Goal: Transaction & Acquisition: Purchase product/service

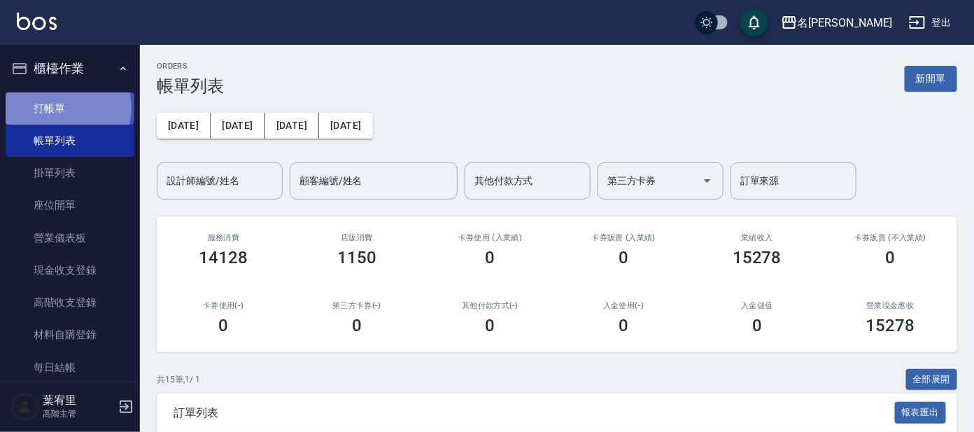
click at [67, 107] on link "打帳單" at bounding box center [70, 108] width 129 height 32
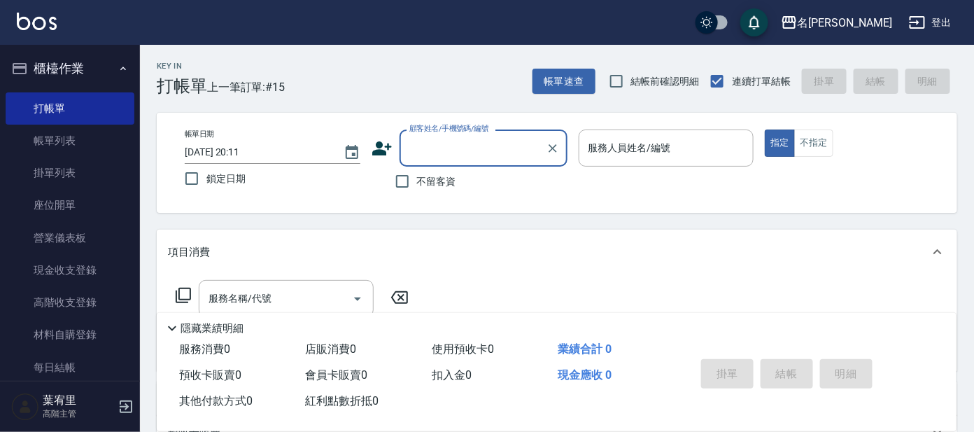
click at [454, 143] on input "顧客姓名/手機號碼/編號" at bounding box center [473, 148] width 134 height 24
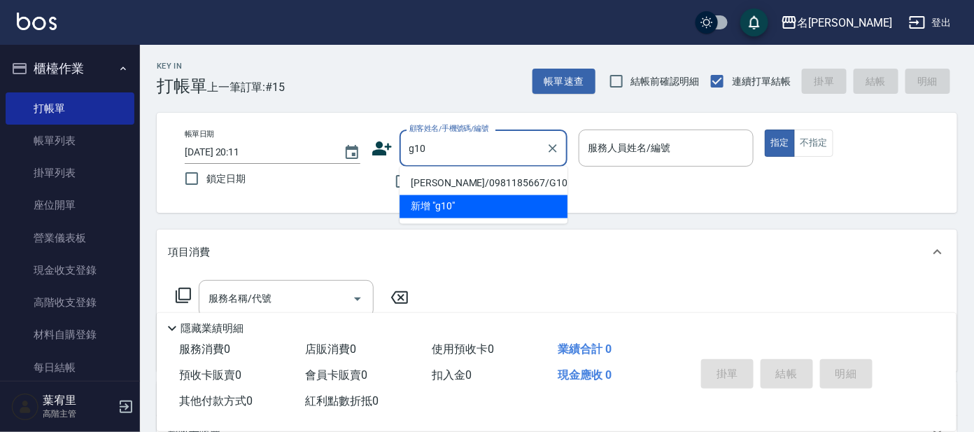
click at [465, 181] on li "[PERSON_NAME]/0981185667/G10" at bounding box center [483, 183] width 168 height 23
type input "[PERSON_NAME]/0981185667/G10"
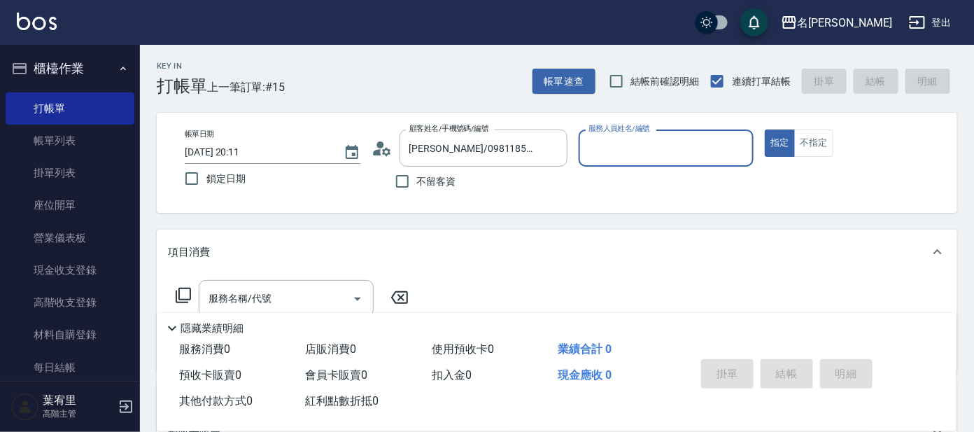
type input "[PERSON_NAME]-7"
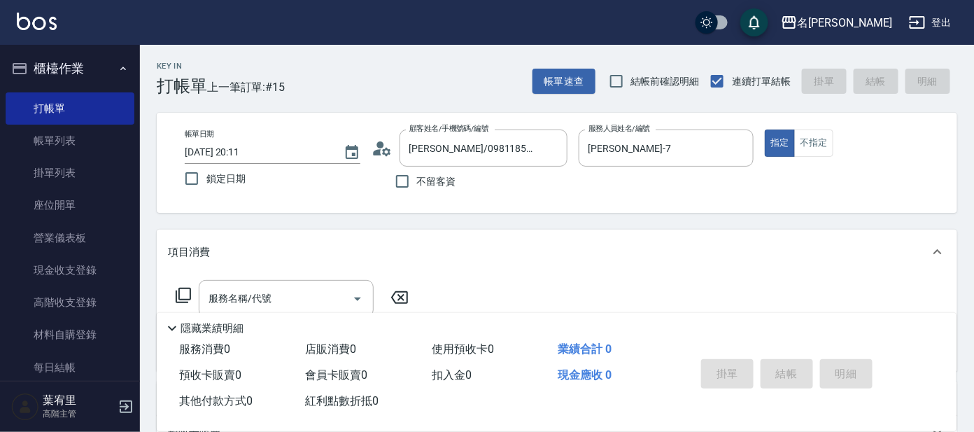
click at [188, 290] on icon at bounding box center [183, 295] width 17 height 17
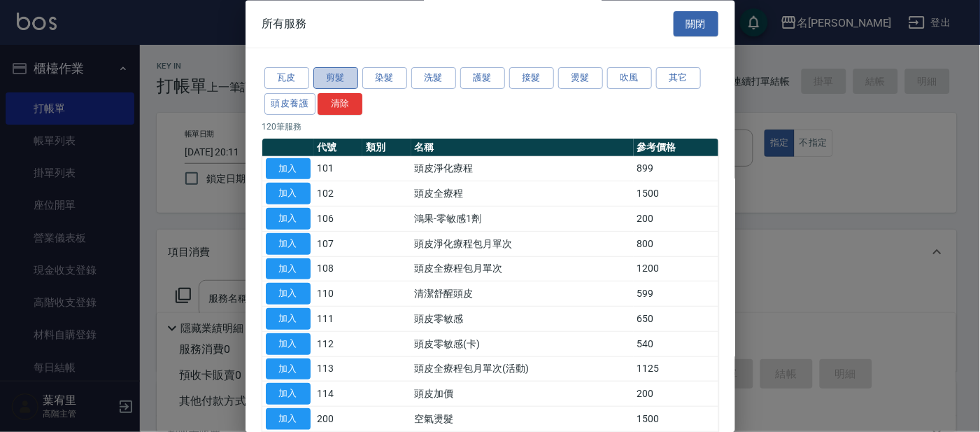
click at [341, 73] on button "剪髮" at bounding box center [335, 79] width 45 height 22
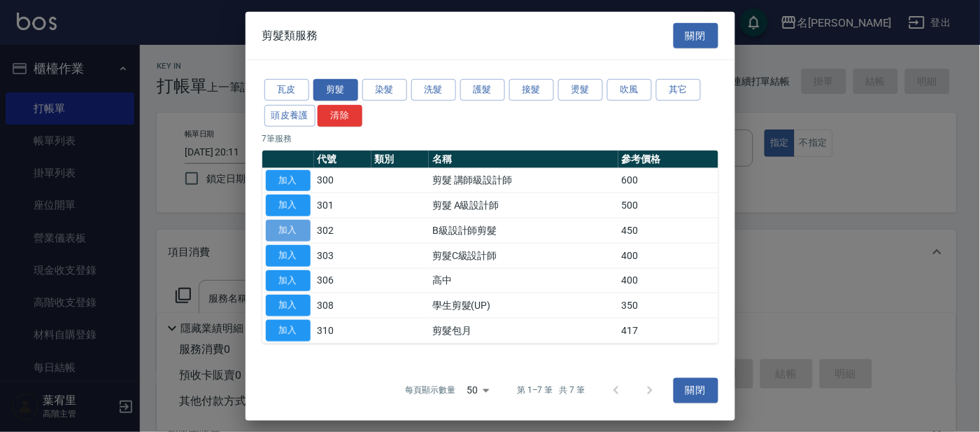
drag, startPoint x: 293, startPoint y: 231, endPoint x: 274, endPoint y: 231, distance: 19.6
click at [293, 230] on button "加入" at bounding box center [288, 231] width 45 height 22
type input "B級設計師剪髮(302)"
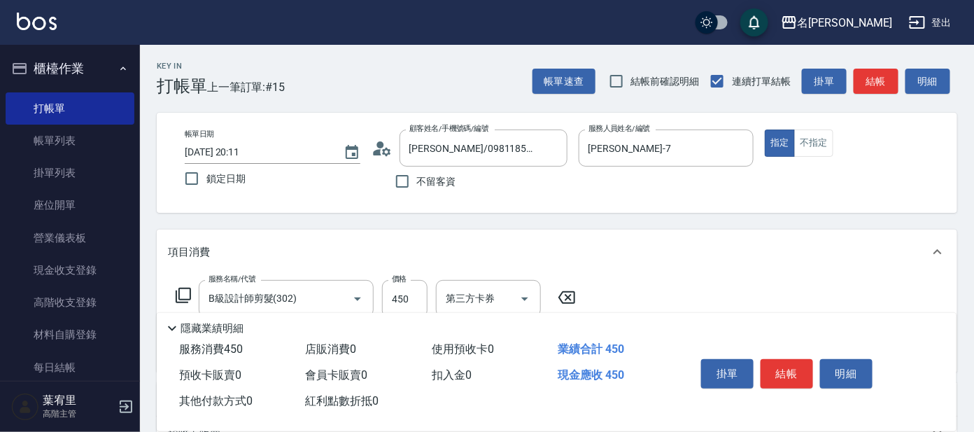
click at [182, 293] on icon at bounding box center [183, 295] width 17 height 17
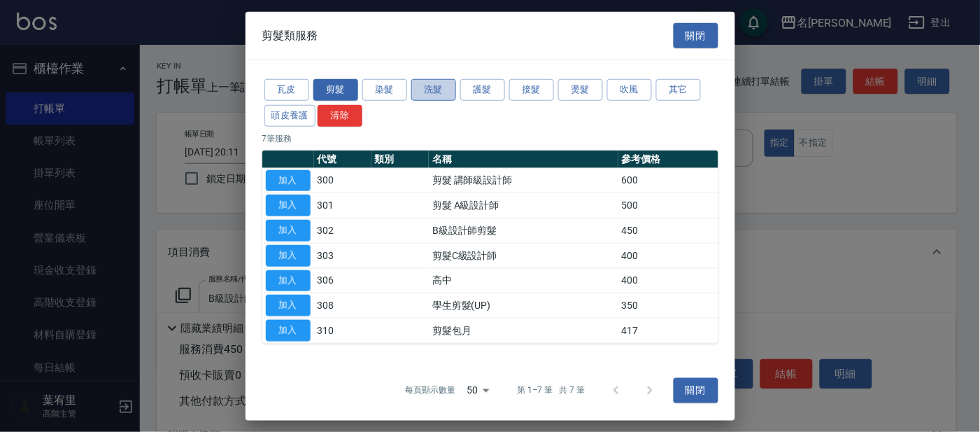
click at [432, 86] on button "洗髮" at bounding box center [433, 90] width 45 height 22
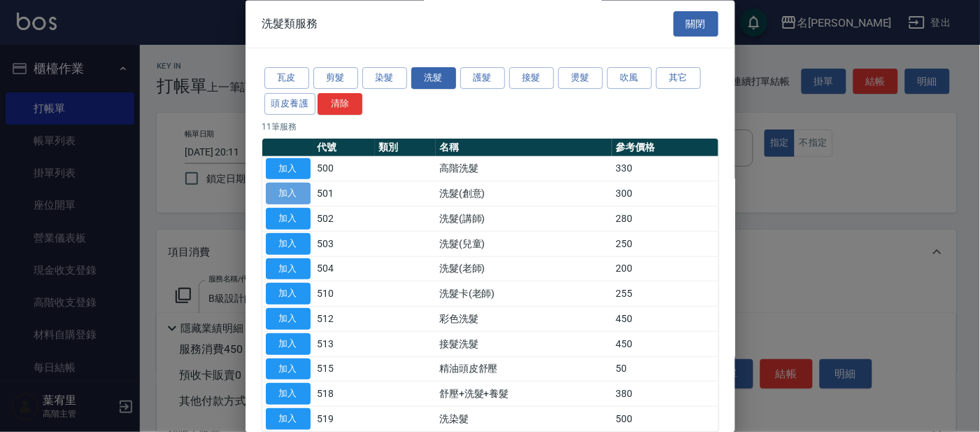
click at [287, 191] on button "加入" at bounding box center [288, 194] width 45 height 22
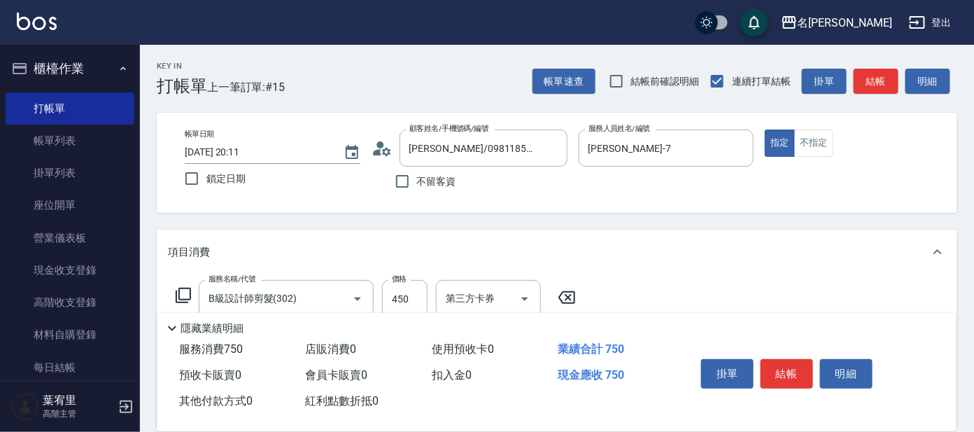
click at [185, 291] on icon at bounding box center [183, 295] width 17 height 17
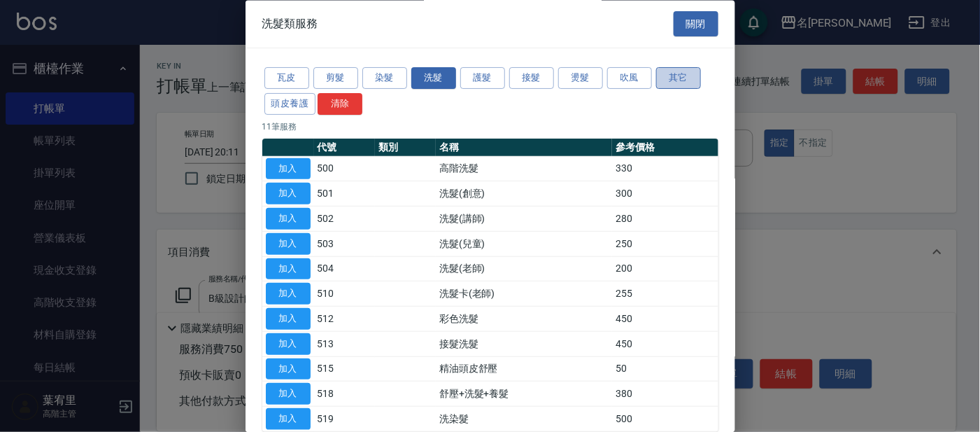
click at [673, 75] on button "其它" at bounding box center [678, 79] width 45 height 22
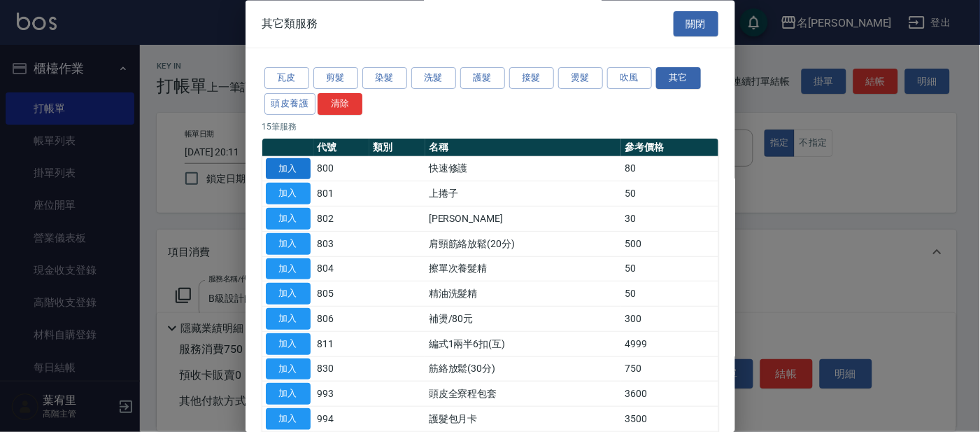
click at [288, 169] on button "加入" at bounding box center [288, 169] width 45 height 22
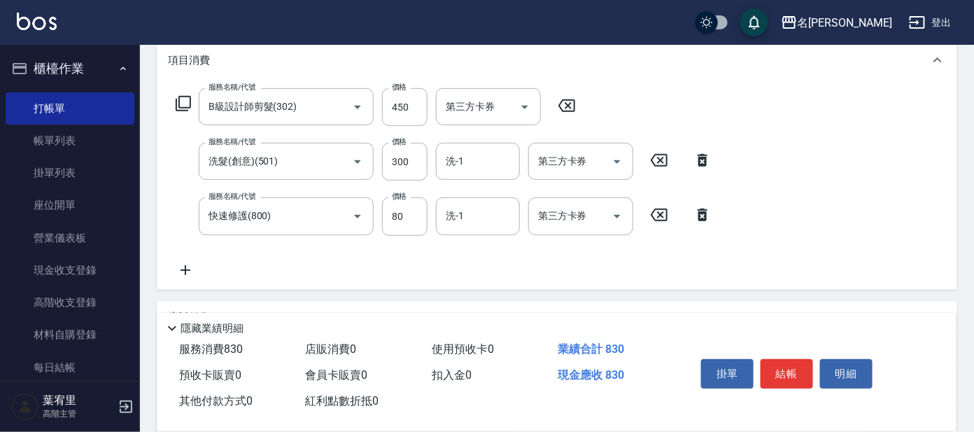
scroll to position [192, 0]
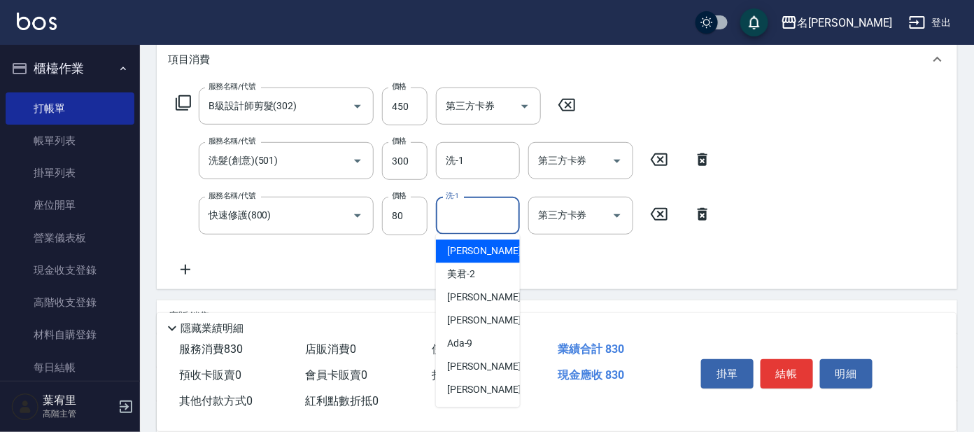
drag, startPoint x: 469, startPoint y: 214, endPoint x: 472, endPoint y: 224, distance: 10.2
click at [470, 215] on input "洗-1" at bounding box center [477, 215] width 71 height 24
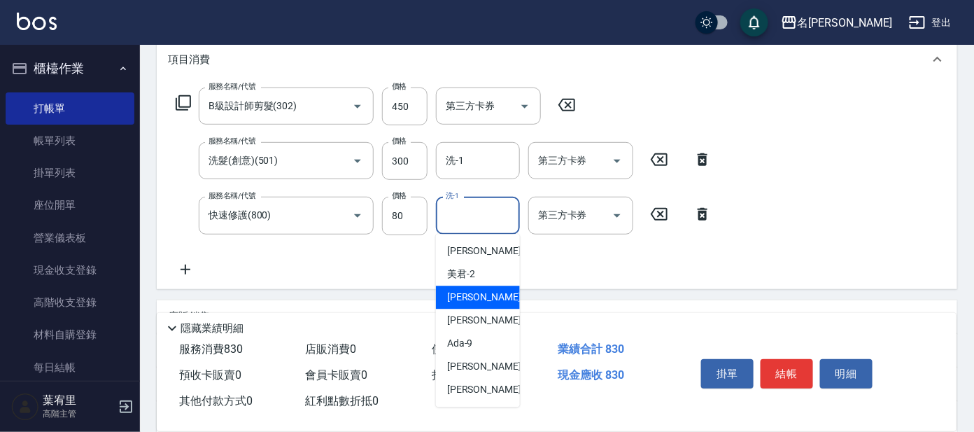
click at [465, 298] on span "[PERSON_NAME] -7" at bounding box center [488, 297] width 83 height 15
type input "[PERSON_NAME]-7"
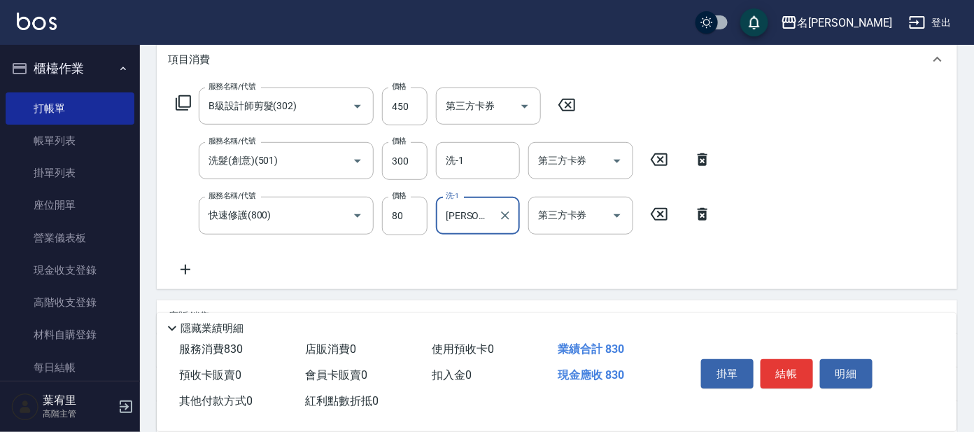
click at [782, 365] on button "結帳" at bounding box center [786, 373] width 52 height 29
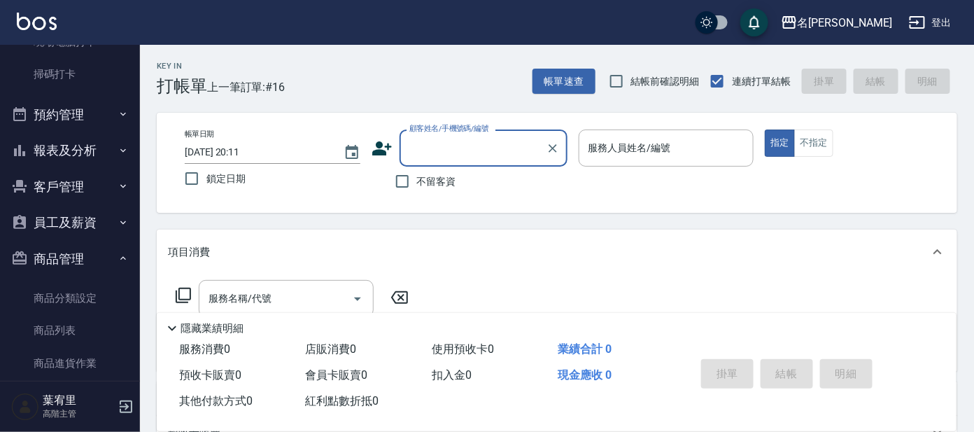
scroll to position [377, 0]
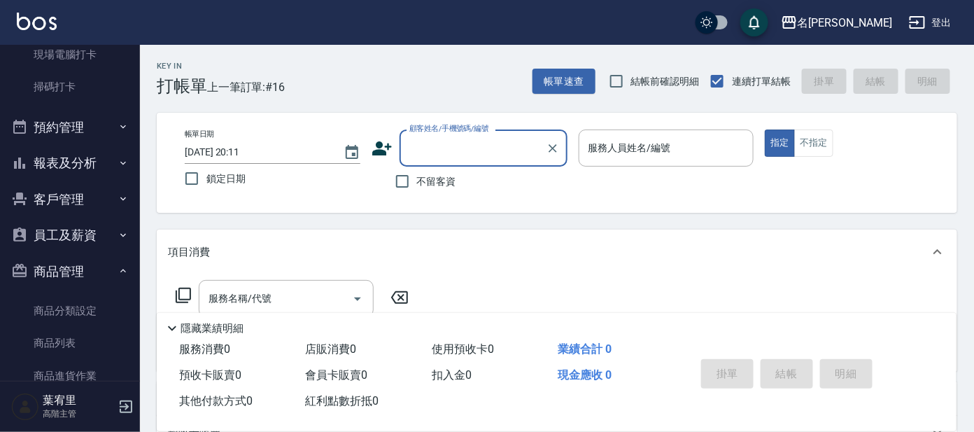
click at [70, 167] on button "報表及分析" at bounding box center [70, 163] width 129 height 36
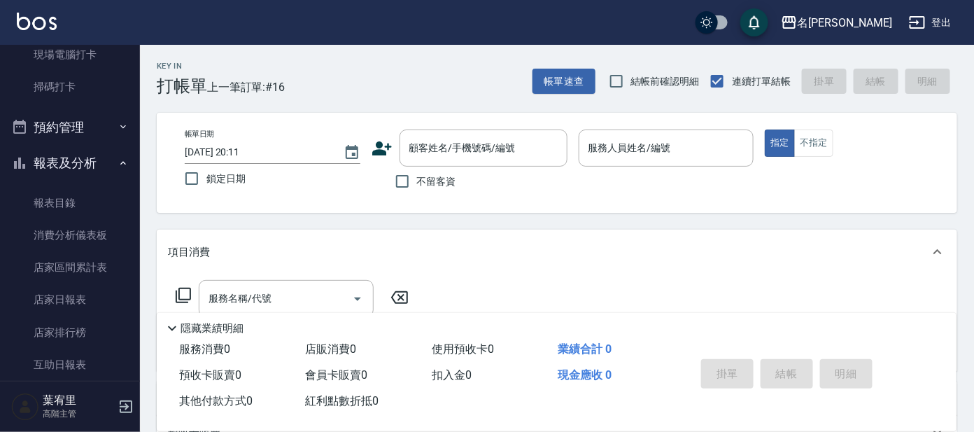
click at [139, 112] on div "櫃檯作業 打帳單 帳單列表 掛單列表 座位開單 營業儀表板 現金收支登錄 高階收支登錄 材料自購登錄 每日結帳 排班表 現場電腦打卡 掃碼打卡 預約管理 預約…" at bounding box center [70, 238] width 141 height 387
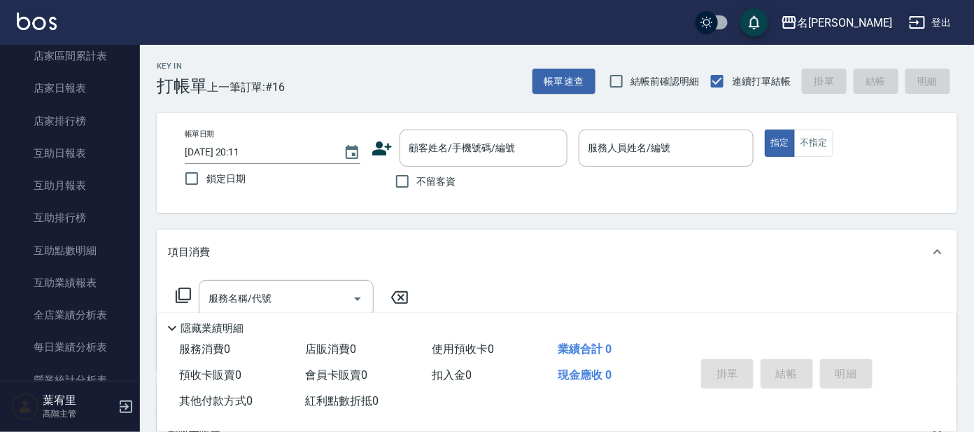
scroll to position [544, 0]
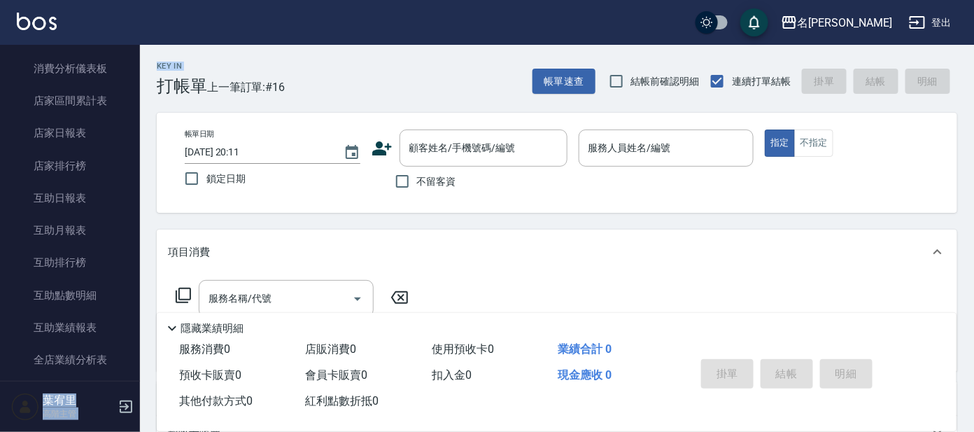
drag, startPoint x: 133, startPoint y: 138, endPoint x: 157, endPoint y: 80, distance: 62.1
click at [157, 80] on div "名留大龍 登出 櫃檯作業 打帳單 帳單列表 掛單列表 座位開單 營業儀表板 現金收支登錄 高階收支登錄 材料自購登錄 每日結帳 排班表 現場電腦打卡 掃碼打卡…" at bounding box center [487, 340] width 974 height 681
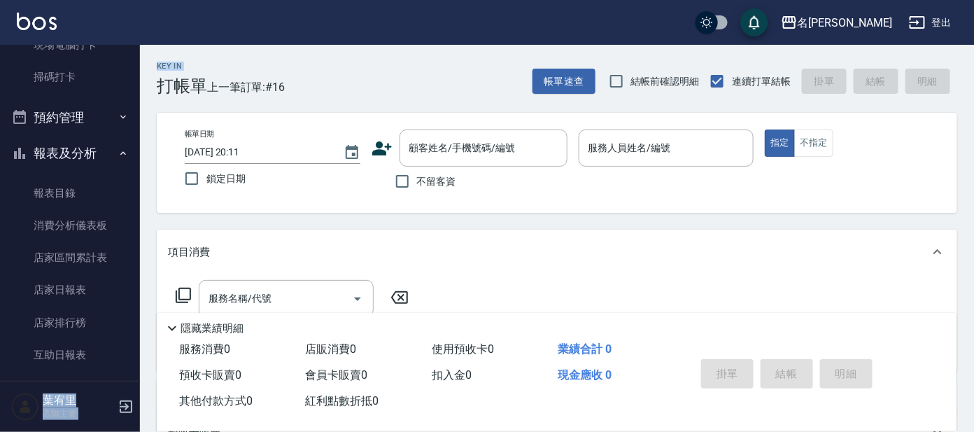
scroll to position [392, 0]
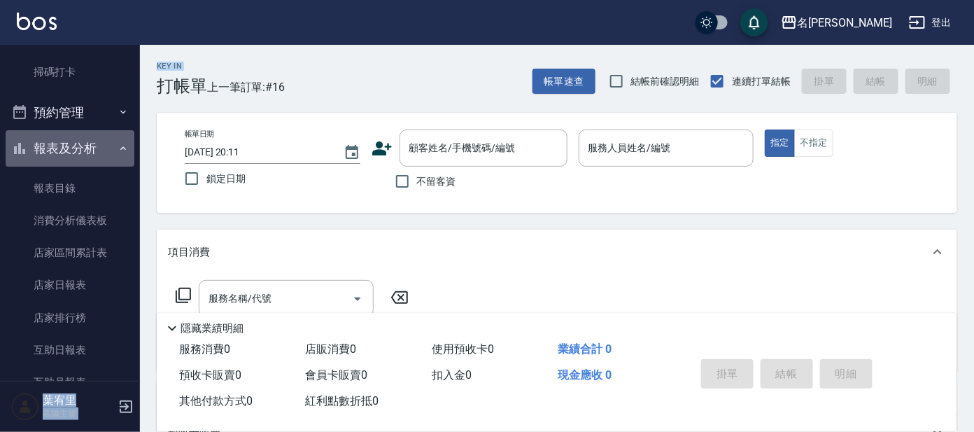
click at [76, 140] on button "報表及分析" at bounding box center [70, 148] width 129 height 36
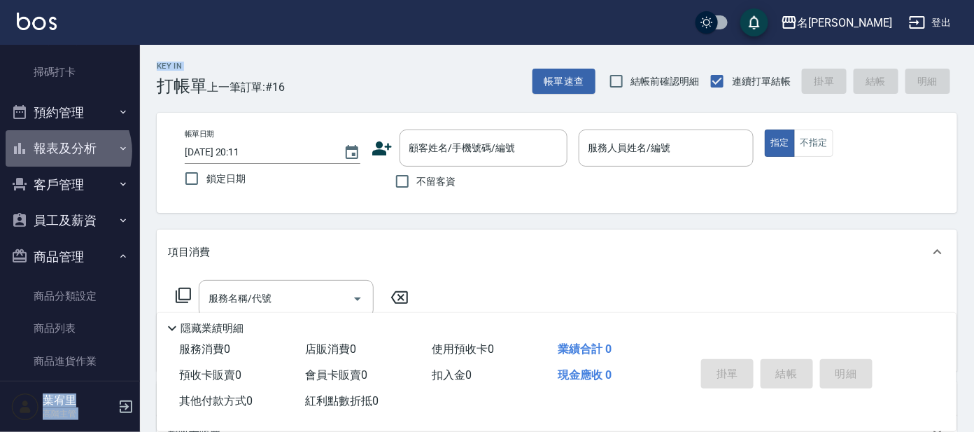
click at [65, 150] on button "報表及分析" at bounding box center [70, 148] width 129 height 36
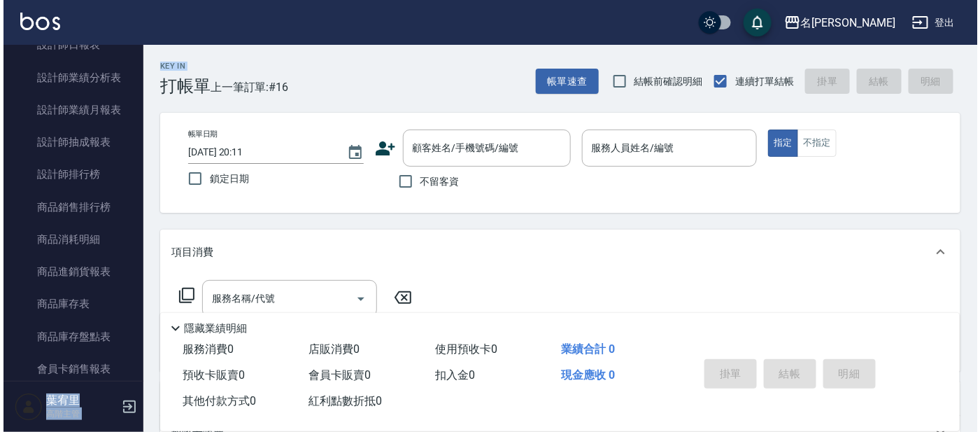
scroll to position [1025, 0]
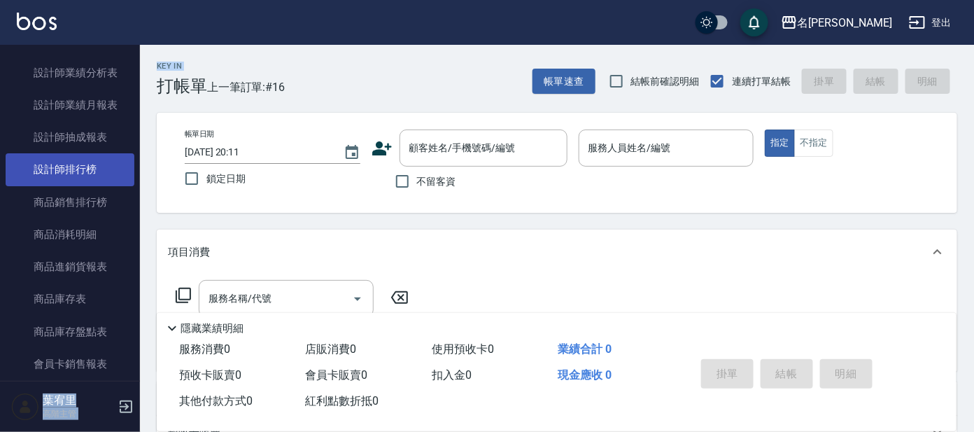
click at [76, 169] on link "設計師排行榜" at bounding box center [70, 169] width 129 height 32
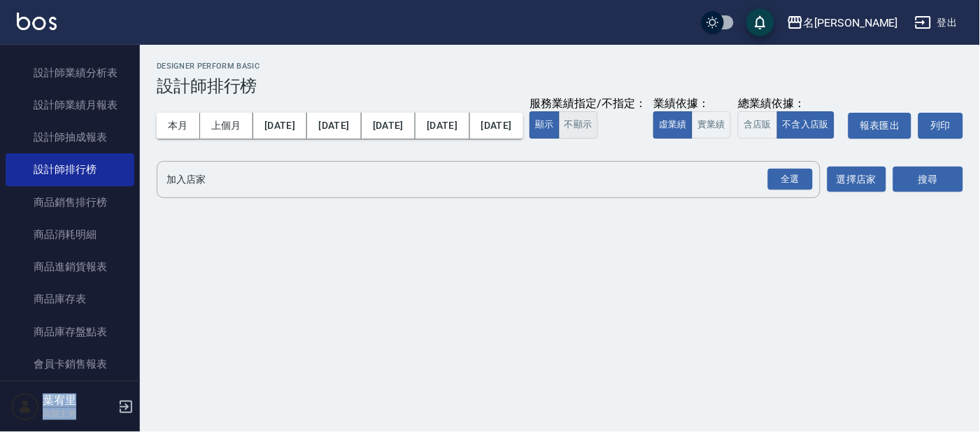
click at [559, 139] on button "不顯示" at bounding box center [578, 124] width 39 height 27
click at [692, 139] on button "實業績" at bounding box center [711, 124] width 39 height 27
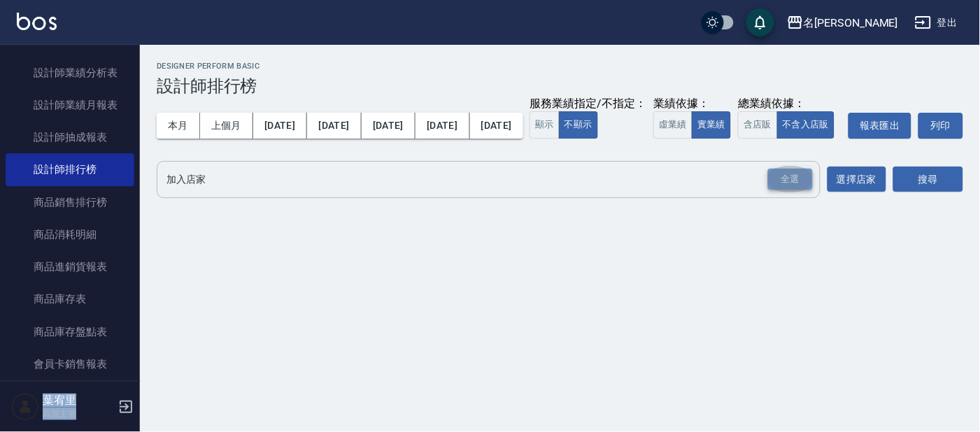
click at [773, 190] on div "全選" at bounding box center [790, 180] width 45 height 22
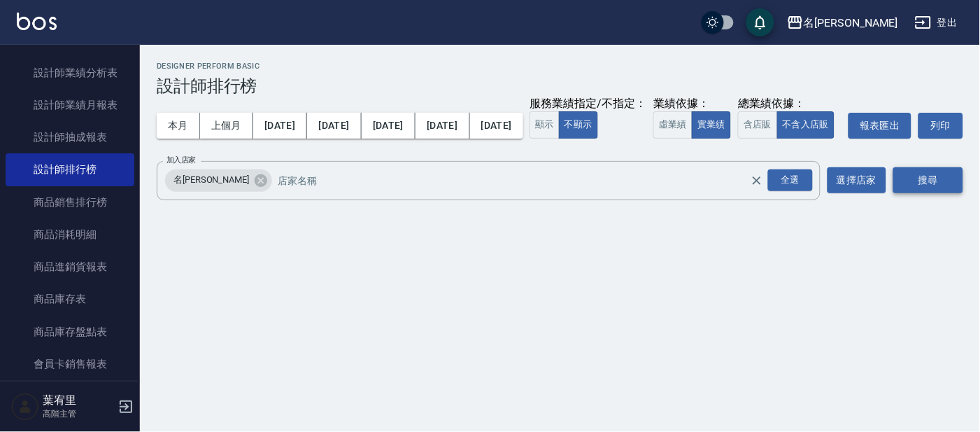
click at [923, 193] on button "搜尋" at bounding box center [928, 180] width 70 height 26
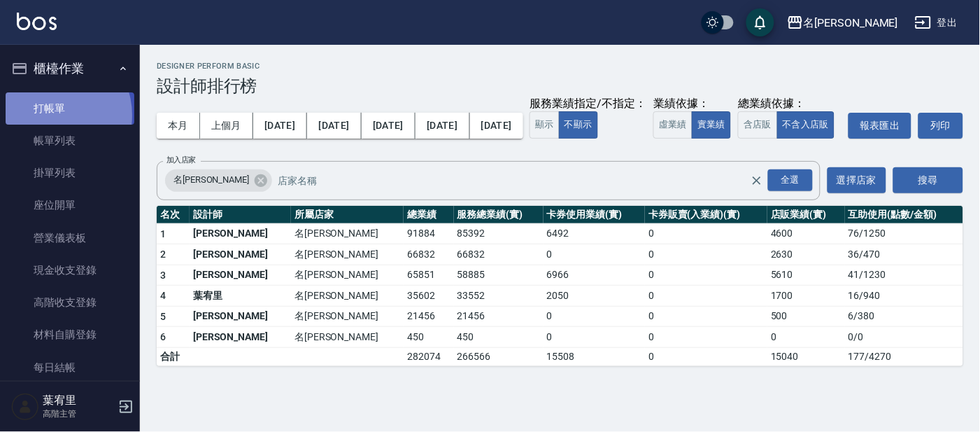
click at [52, 114] on link "打帳單" at bounding box center [70, 108] width 129 height 32
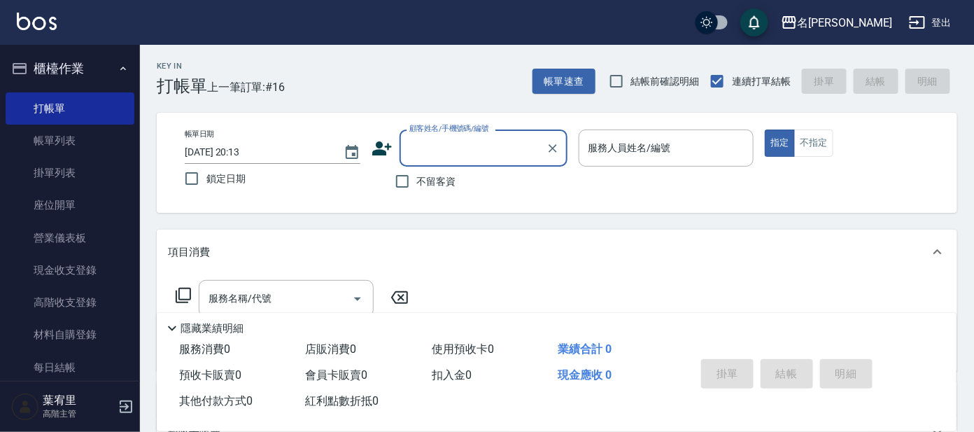
click at [465, 151] on input "顧客姓名/手機號碼/編號" at bounding box center [473, 148] width 134 height 24
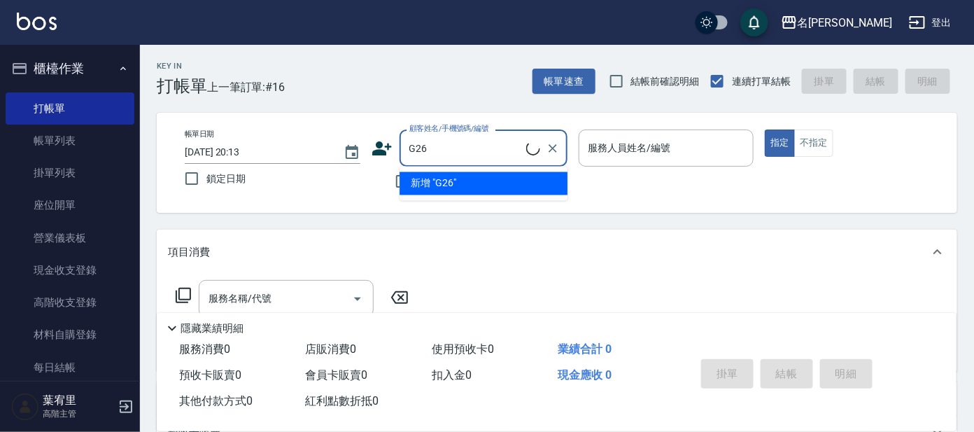
click at [496, 180] on ul "新增 "G26"" at bounding box center [483, 184] width 168 height 34
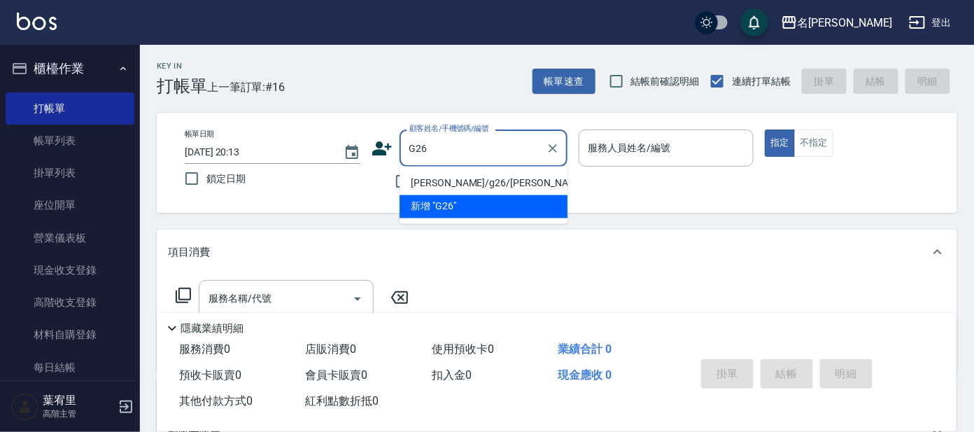
click at [532, 180] on li "[PERSON_NAME]/g26/[PERSON_NAME]" at bounding box center [483, 183] width 168 height 23
type input "[PERSON_NAME]/g26/[PERSON_NAME]"
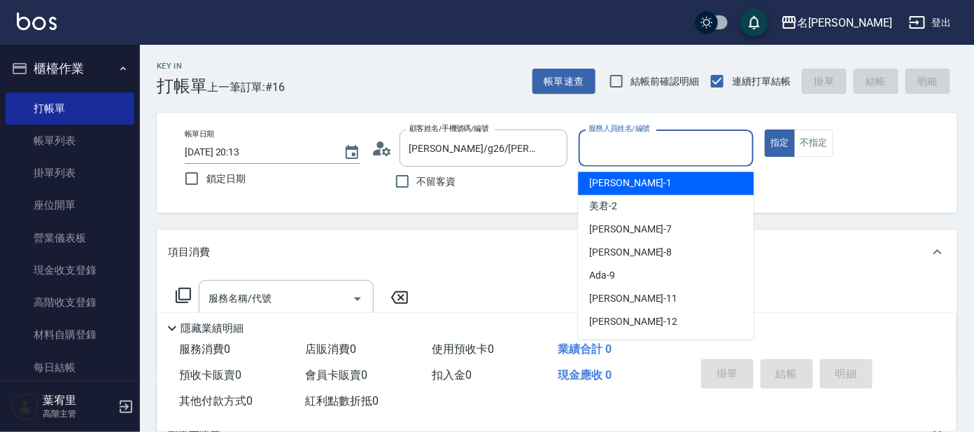
click at [707, 148] on input "服務人員姓名/編號" at bounding box center [666, 148] width 163 height 24
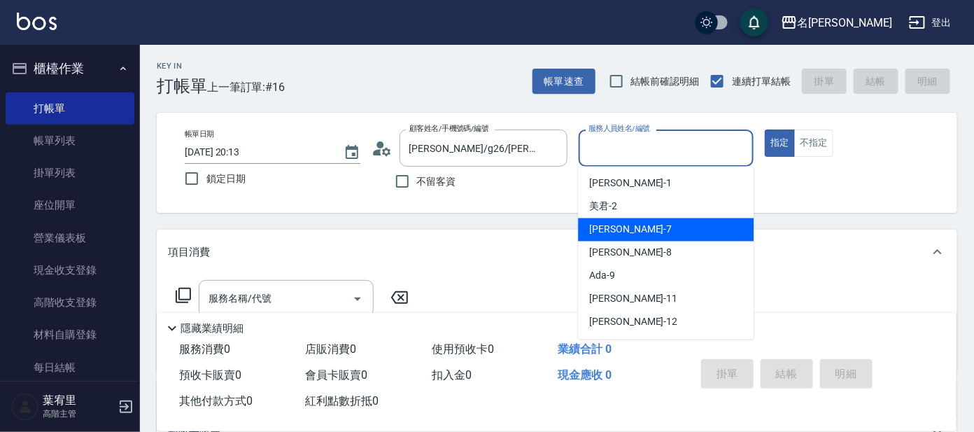
click at [662, 229] on div "[PERSON_NAME] -7" at bounding box center [666, 229] width 176 height 23
type input "[PERSON_NAME]-7"
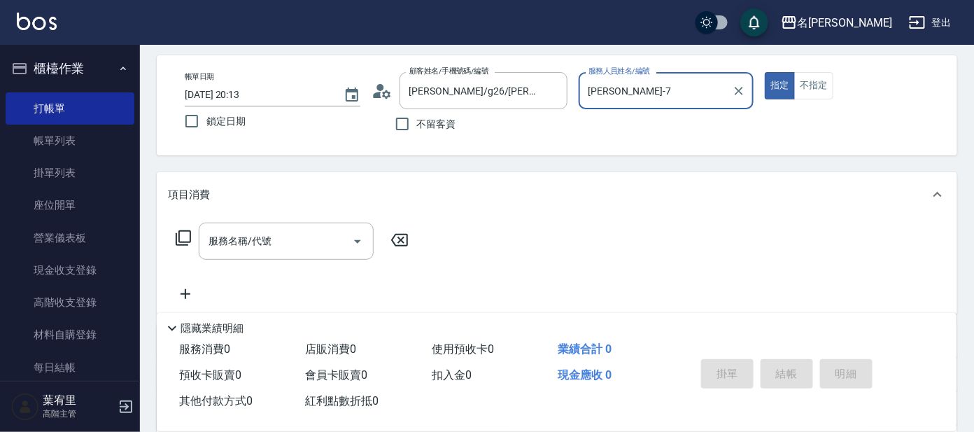
scroll to position [87, 0]
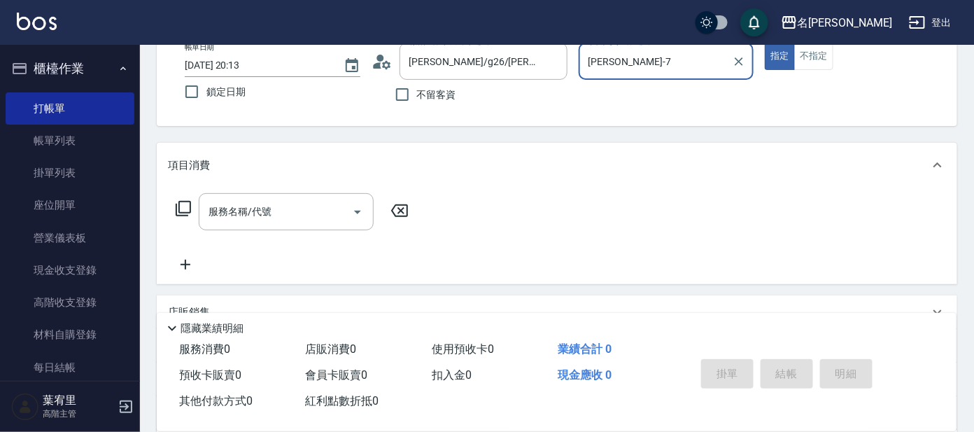
click at [185, 203] on icon at bounding box center [183, 208] width 17 height 17
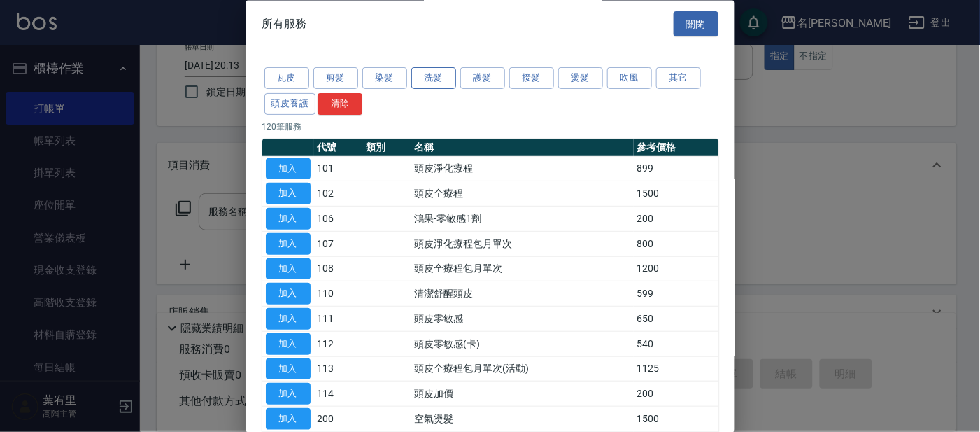
click at [420, 73] on button "洗髮" at bounding box center [433, 79] width 45 height 22
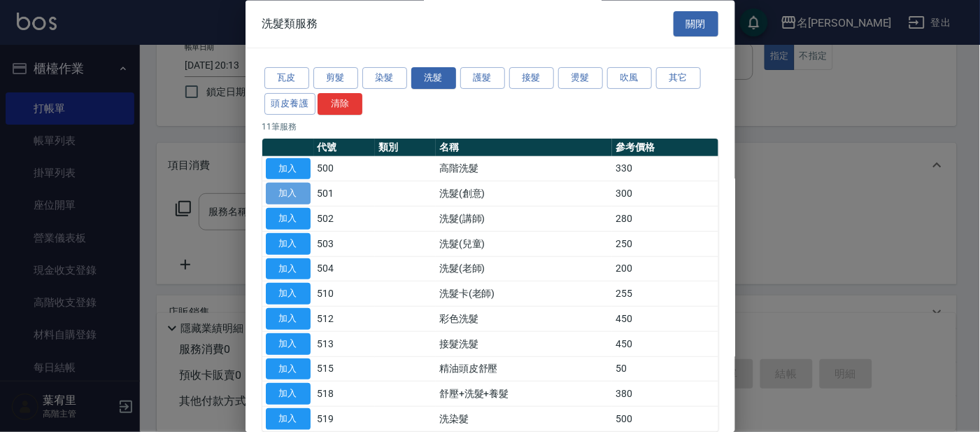
click at [285, 194] on button "加入" at bounding box center [288, 194] width 45 height 22
type input "洗髮(創意)(501)"
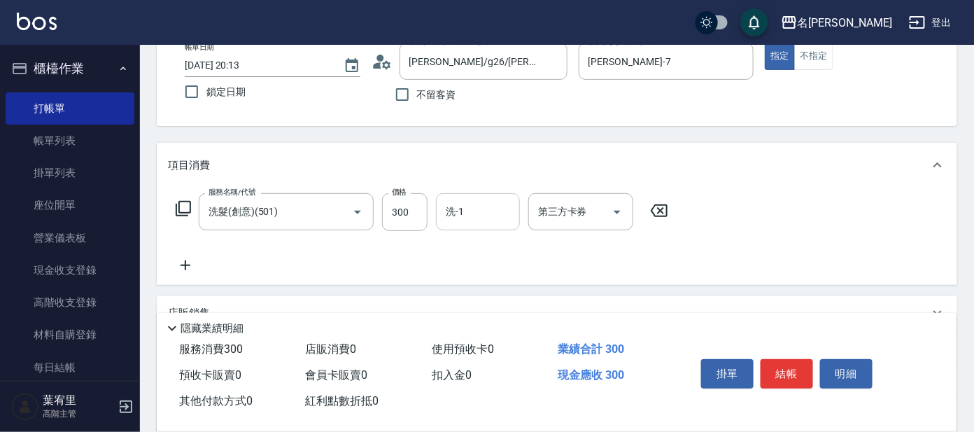
click at [489, 208] on input "洗-1" at bounding box center [477, 211] width 71 height 24
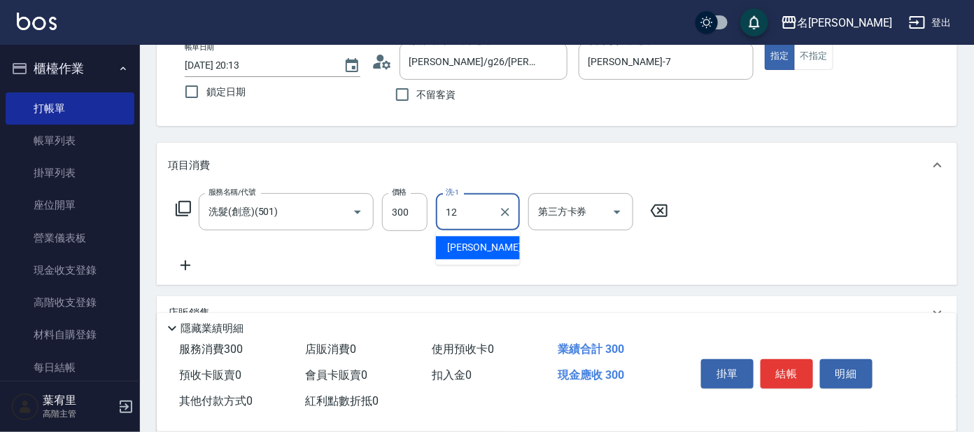
click at [486, 238] on div "云潔 -12" at bounding box center [478, 247] width 84 height 23
type input "云潔-12"
click at [183, 201] on icon at bounding box center [183, 208] width 15 height 15
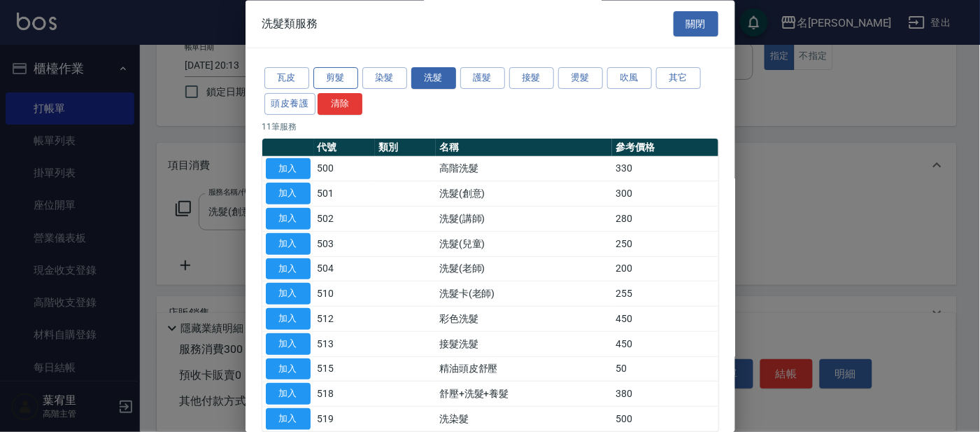
click at [348, 74] on button "剪髮" at bounding box center [335, 79] width 45 height 22
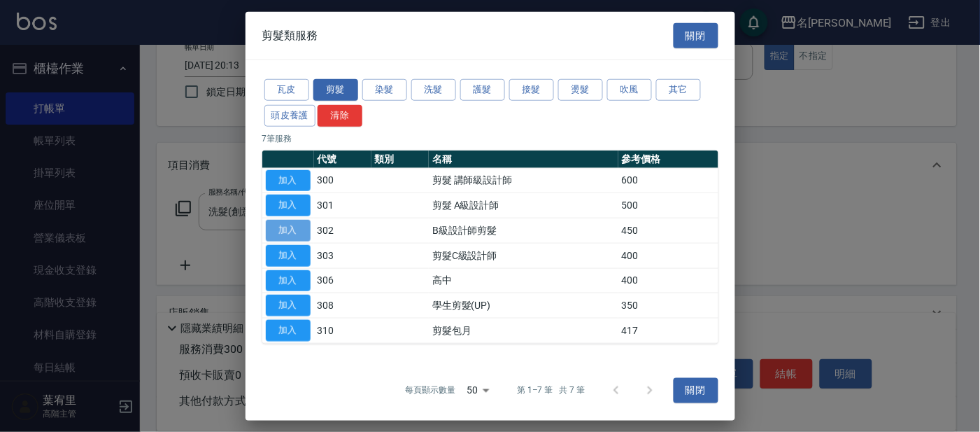
click at [288, 224] on button "加入" at bounding box center [288, 231] width 45 height 22
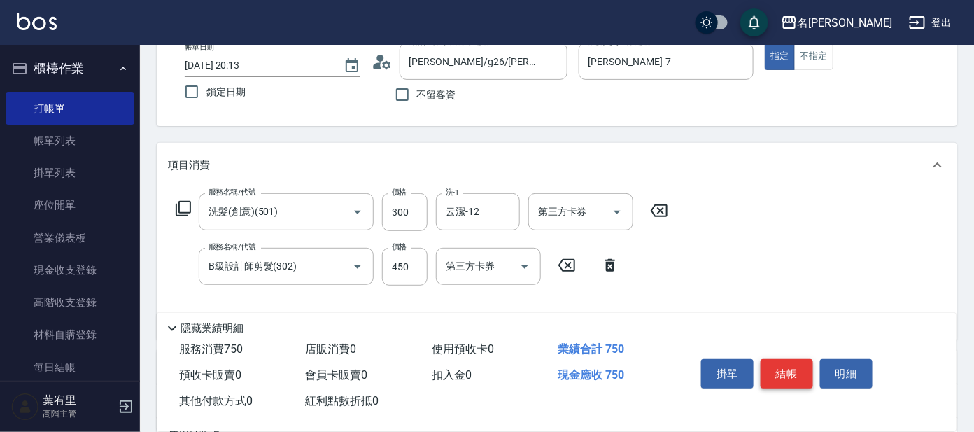
click at [781, 370] on button "結帳" at bounding box center [786, 373] width 52 height 29
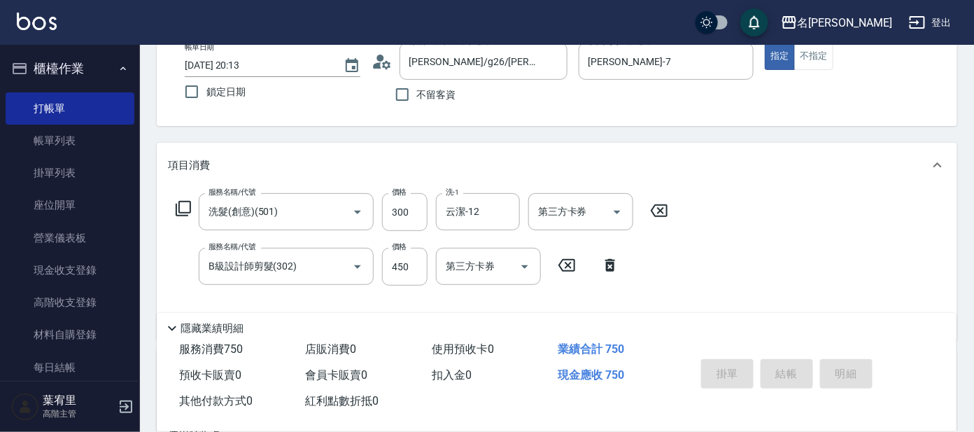
type input "[DATE] 20:19"
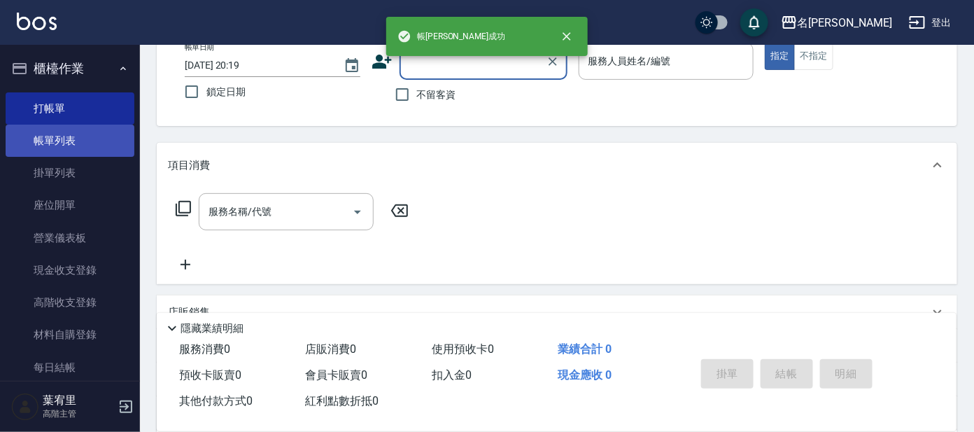
click at [93, 141] on link "帳單列表" at bounding box center [70, 141] width 129 height 32
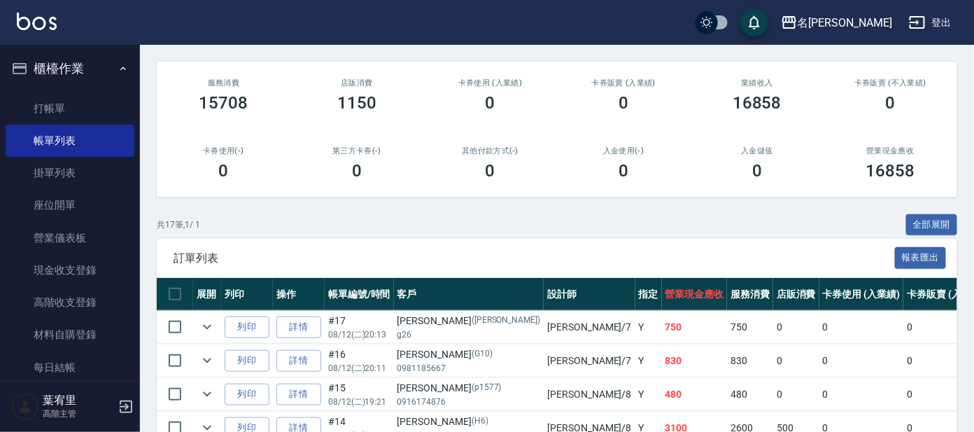
scroll to position [262, 0]
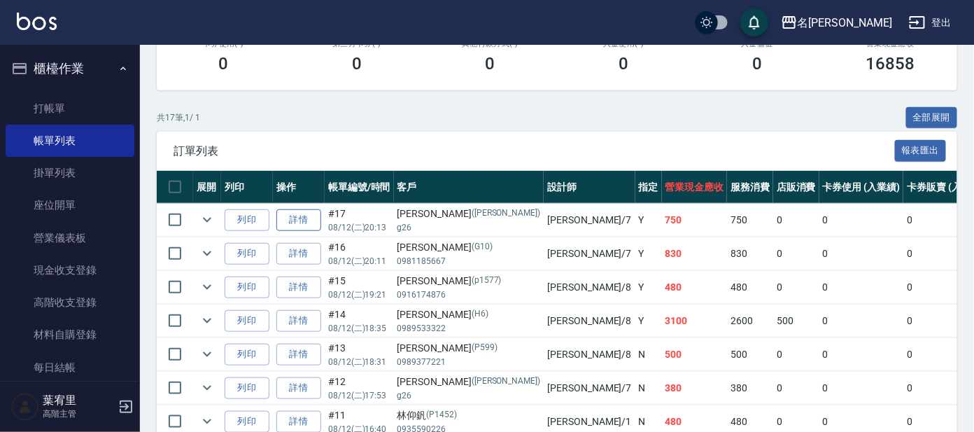
click at [292, 219] on link "詳情" at bounding box center [298, 220] width 45 height 22
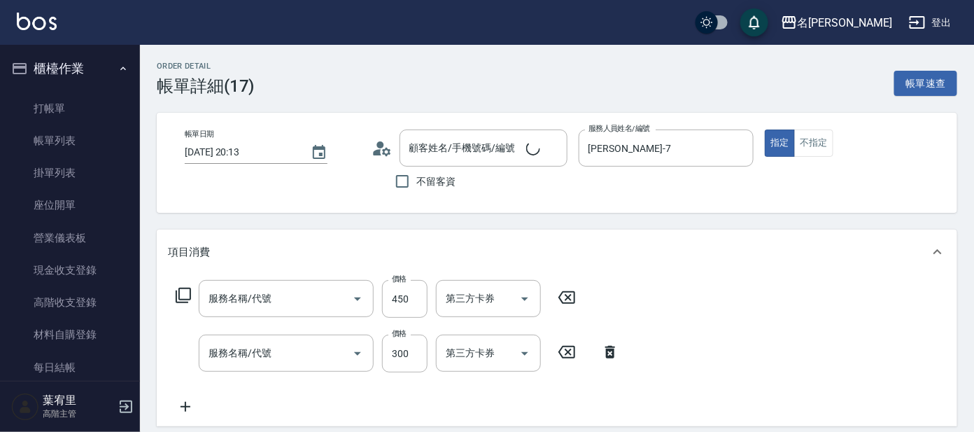
type input "[DATE] 20:13"
type input "[PERSON_NAME]-7"
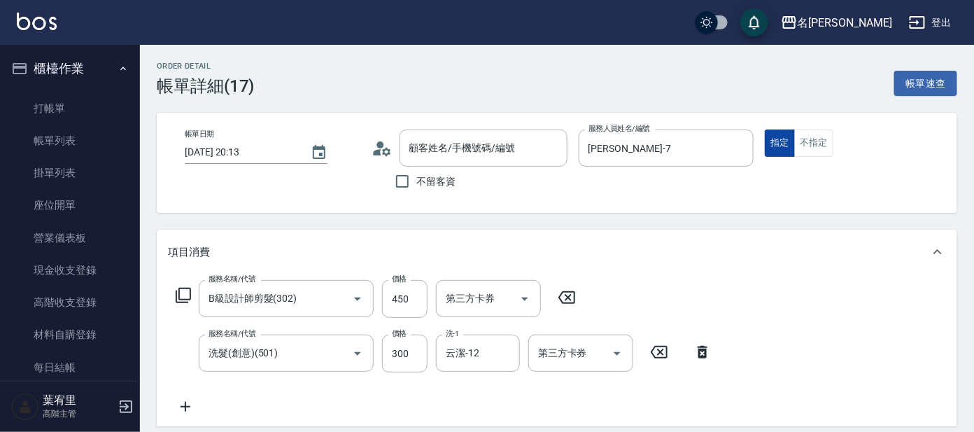
type input "[PERSON_NAME]/g26/[PERSON_NAME]"
type input "B級設計師剪髮(302)"
type input "洗髮(創意)(501)"
click at [808, 134] on button "不指定" at bounding box center [813, 142] width 39 height 27
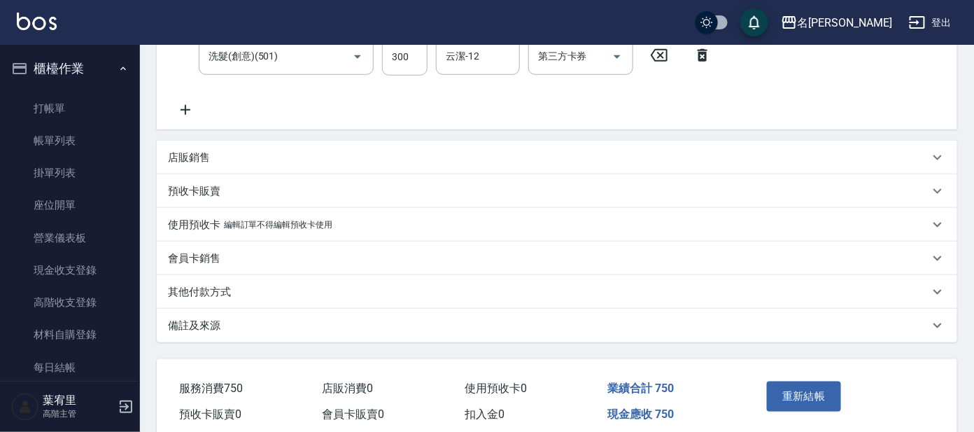
scroll to position [355, 0]
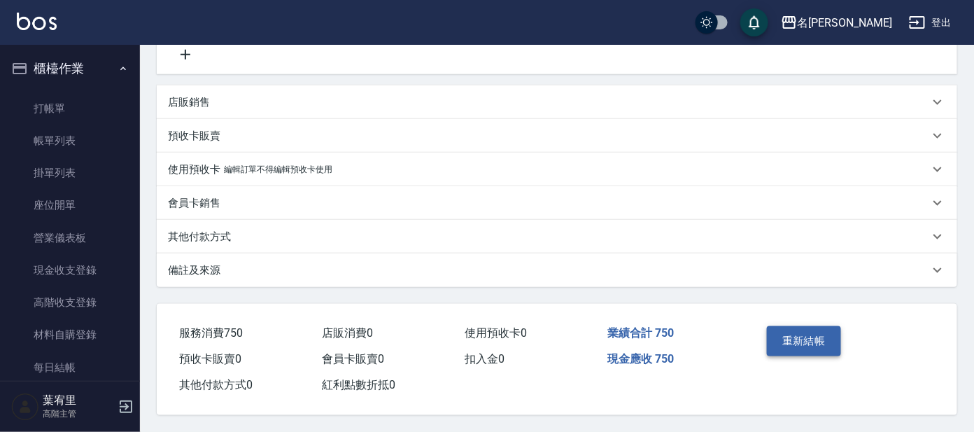
click at [788, 334] on button "重新結帳" at bounding box center [804, 340] width 74 height 29
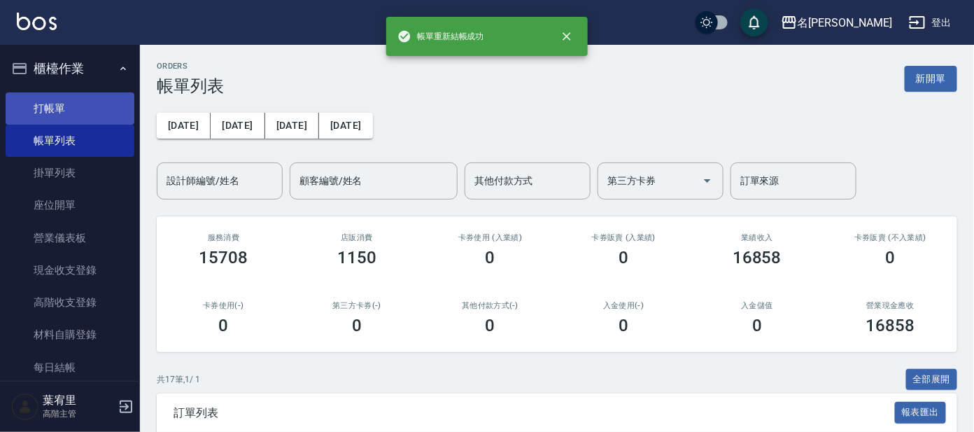
click at [112, 97] on link "打帳單" at bounding box center [70, 108] width 129 height 32
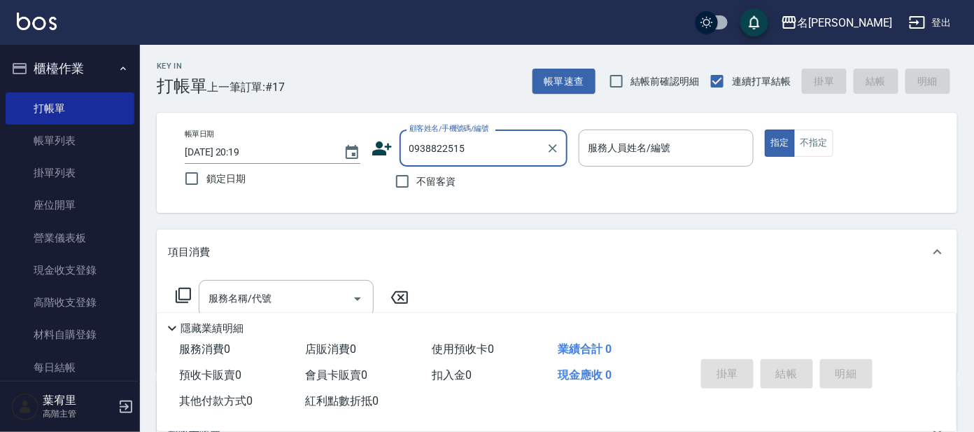
click at [481, 152] on input "0938822515" at bounding box center [473, 148] width 134 height 24
click at [432, 150] on input "0938822515" at bounding box center [473, 148] width 134 height 24
click at [462, 183] on li "[PERSON_NAME]/0930822515/P1336" at bounding box center [483, 183] width 168 height 23
type input "[PERSON_NAME]/0930822515/P1336"
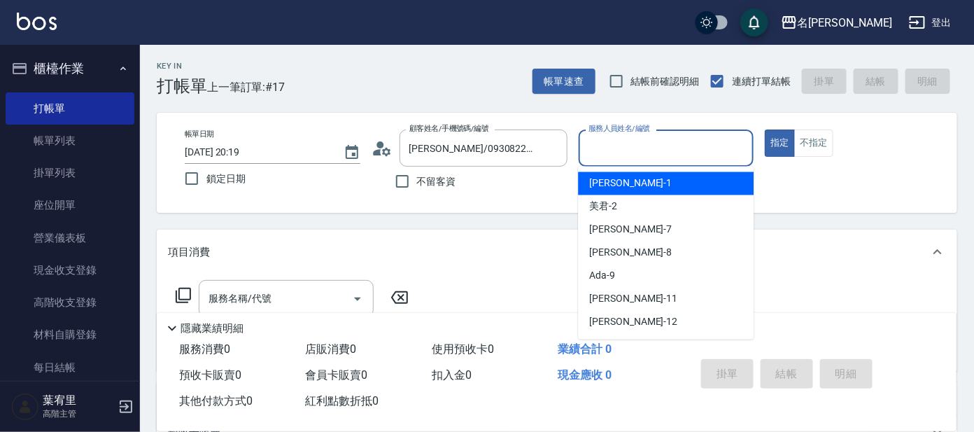
click at [614, 145] on input "服務人員姓名/編號" at bounding box center [666, 148] width 163 height 24
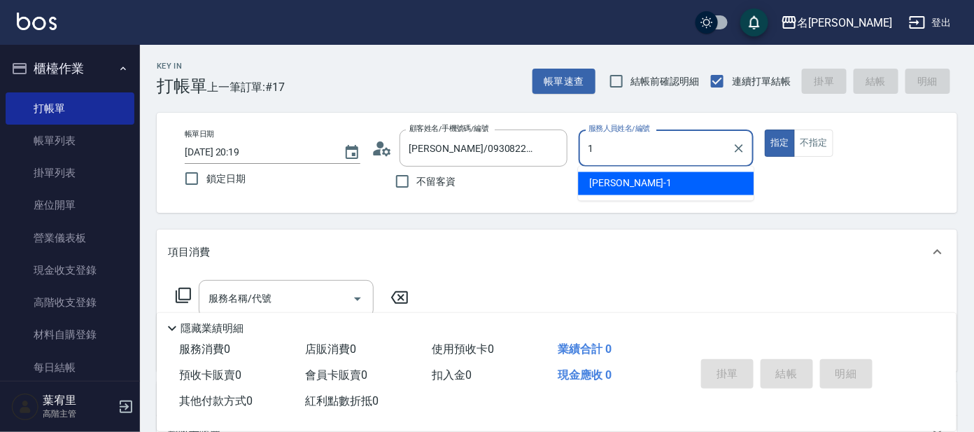
type input "[PERSON_NAME]-1"
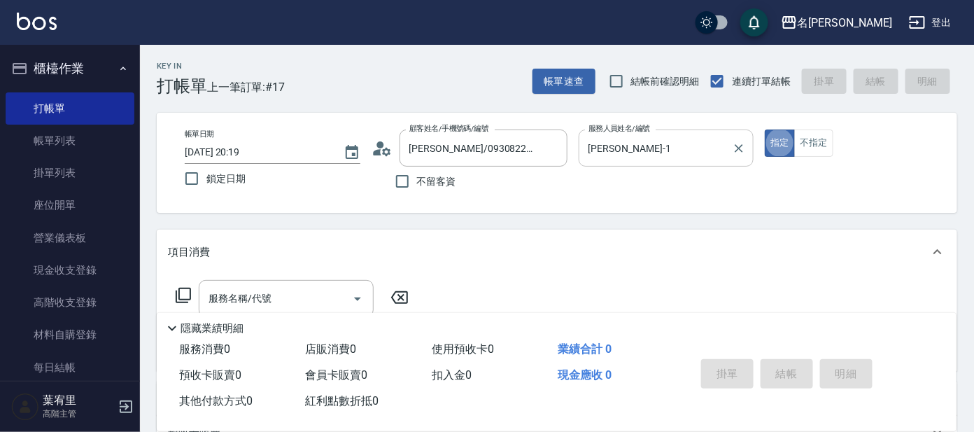
type button "true"
click at [812, 143] on button "不指定" at bounding box center [813, 142] width 39 height 27
click at [247, 296] on input "服務名稱/代號" at bounding box center [275, 298] width 141 height 24
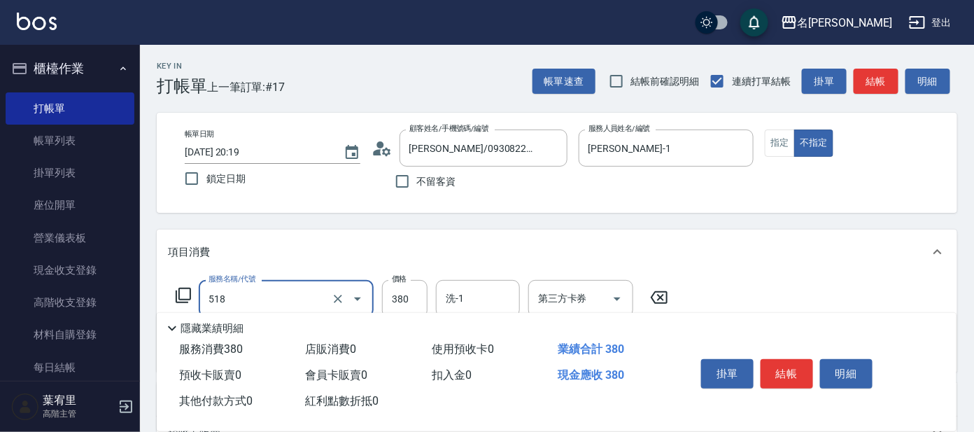
type input "舒壓+洗髮+養髮(518)"
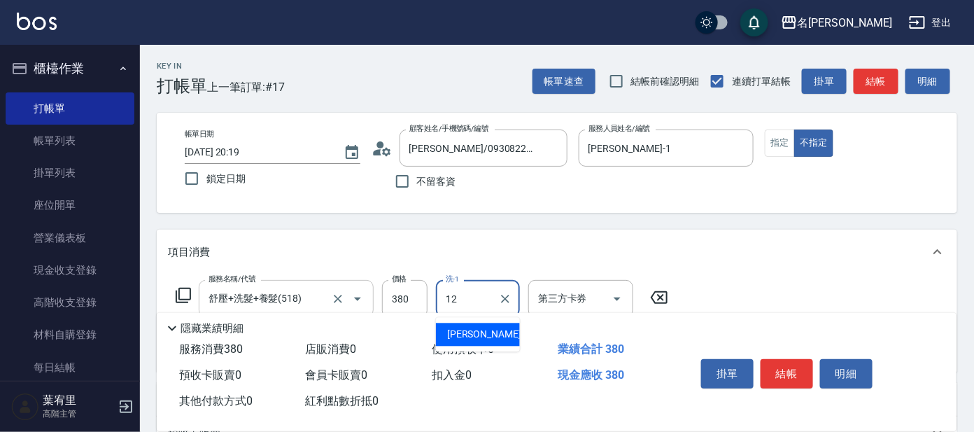
type input "云潔-12"
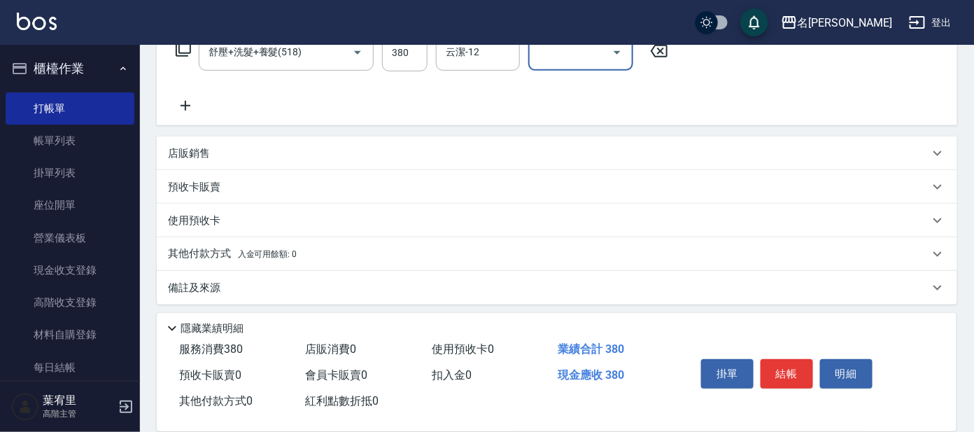
scroll to position [250, 0]
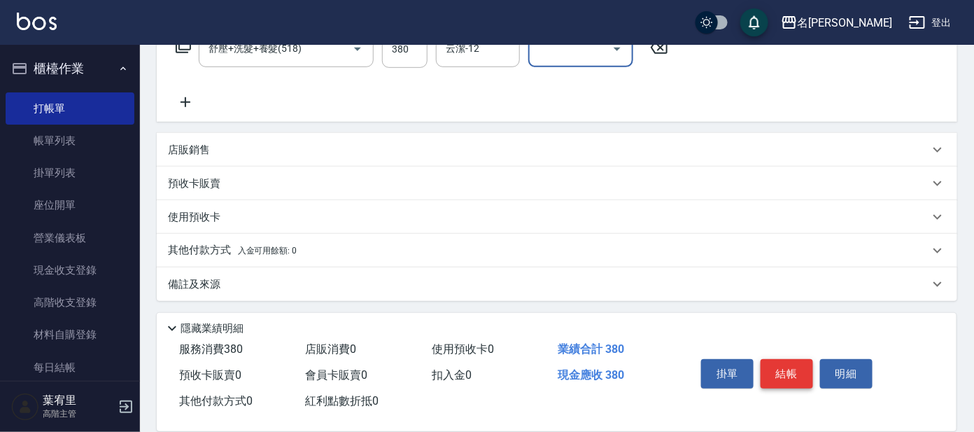
drag, startPoint x: 790, startPoint y: 369, endPoint x: 803, endPoint y: 348, distance: 24.3
click at [788, 369] on button "結帳" at bounding box center [786, 373] width 52 height 29
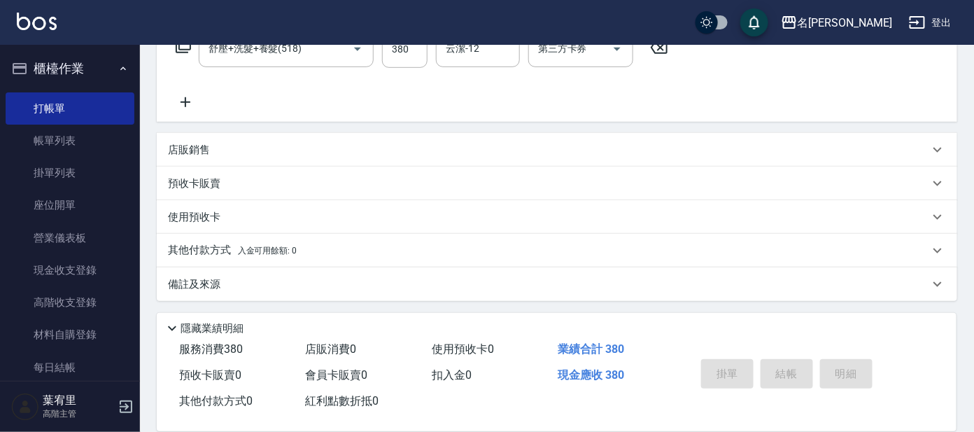
type input "[DATE] 20:23"
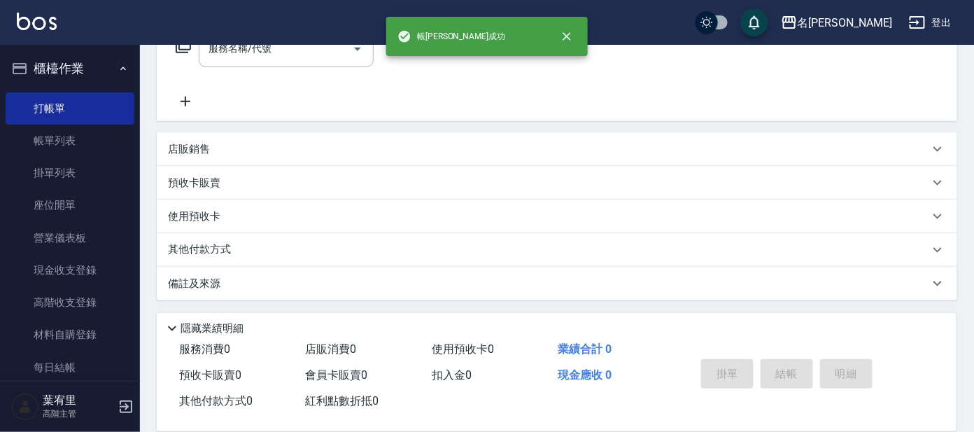
scroll to position [0, 0]
